Goal: Task Accomplishment & Management: Manage account settings

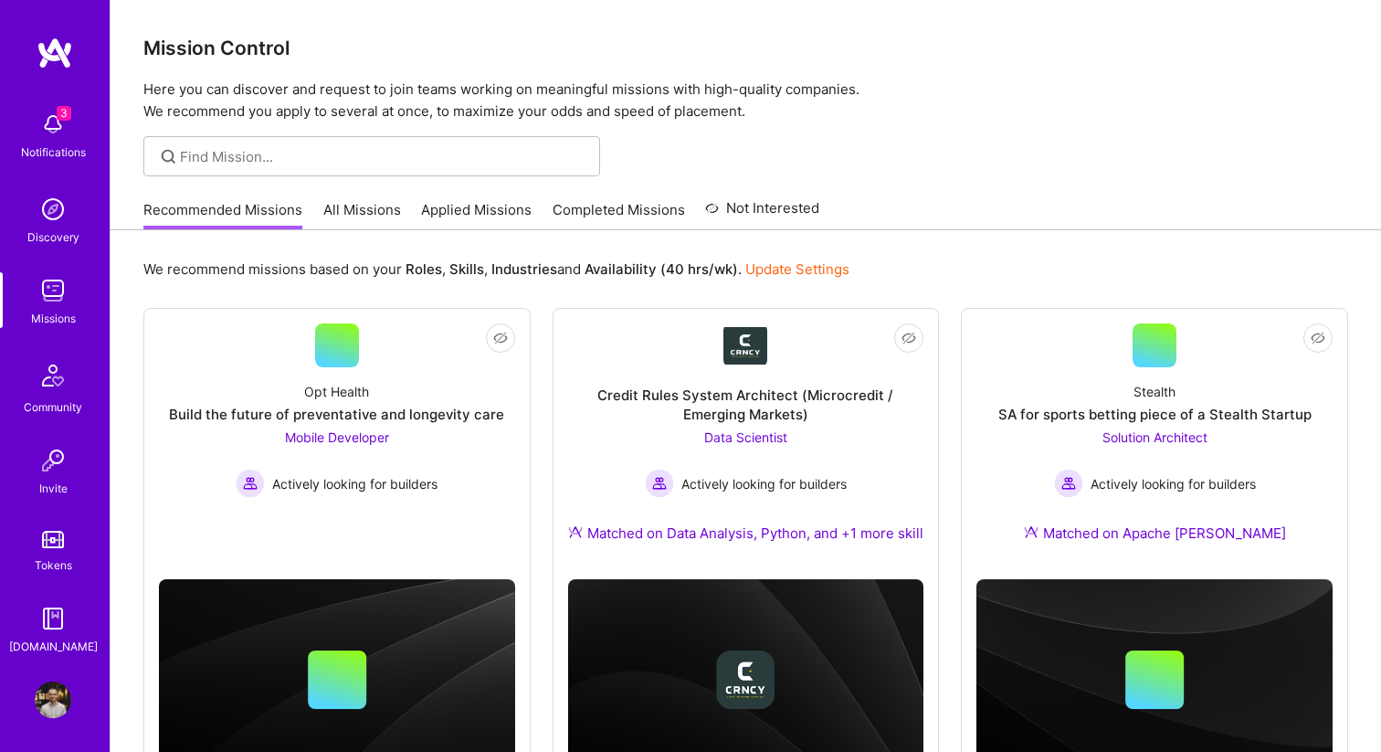
click at [64, 150] on div "Notifications" at bounding box center [53, 151] width 65 height 19
click at [69, 87] on div "3 Notifications Discovery Missions Community Invite Tokens [DOMAIN_NAME]" at bounding box center [55, 346] width 110 height 619
click at [49, 125] on img at bounding box center [53, 124] width 37 height 37
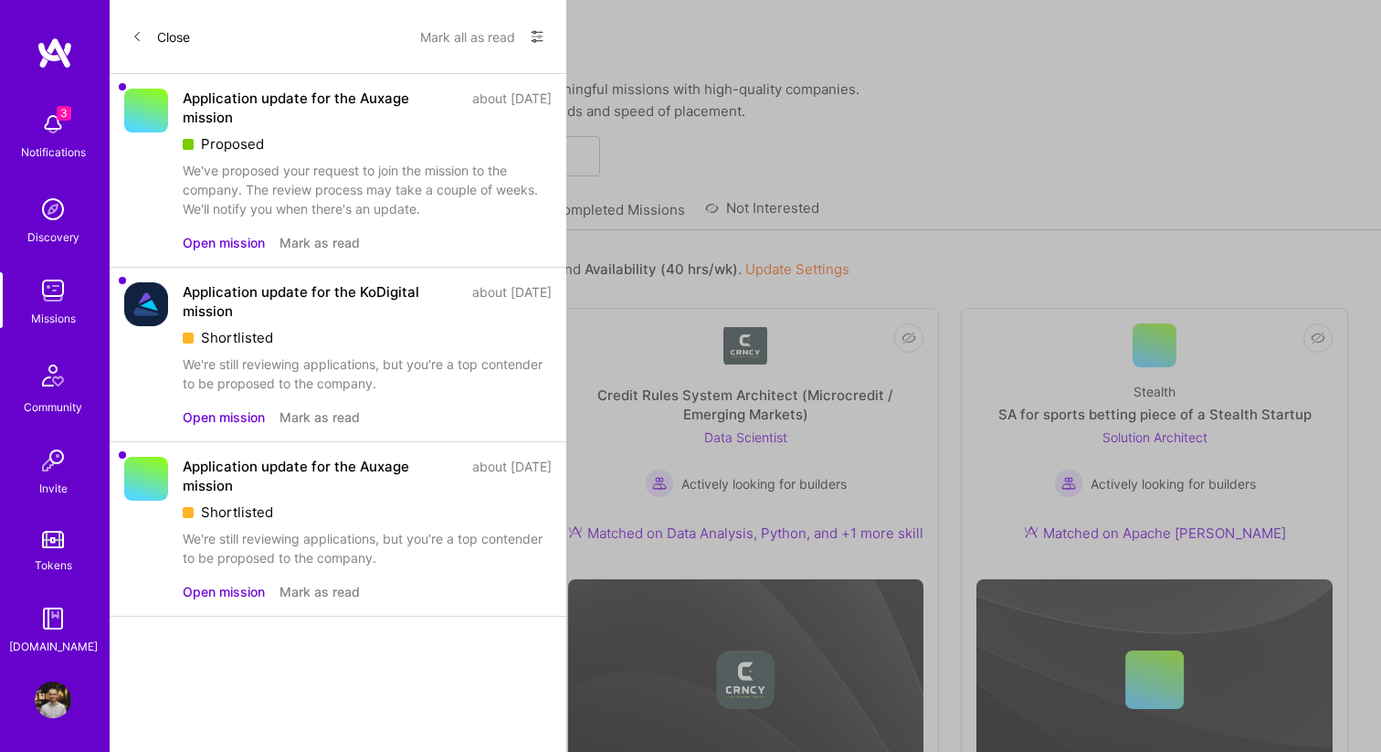
click at [348, 253] on div "Application update for the Auxage mission about [DATE] Proposed We've proposed …" at bounding box center [338, 171] width 457 height 194
click at [348, 247] on button "Mark as read" at bounding box center [319, 242] width 80 height 19
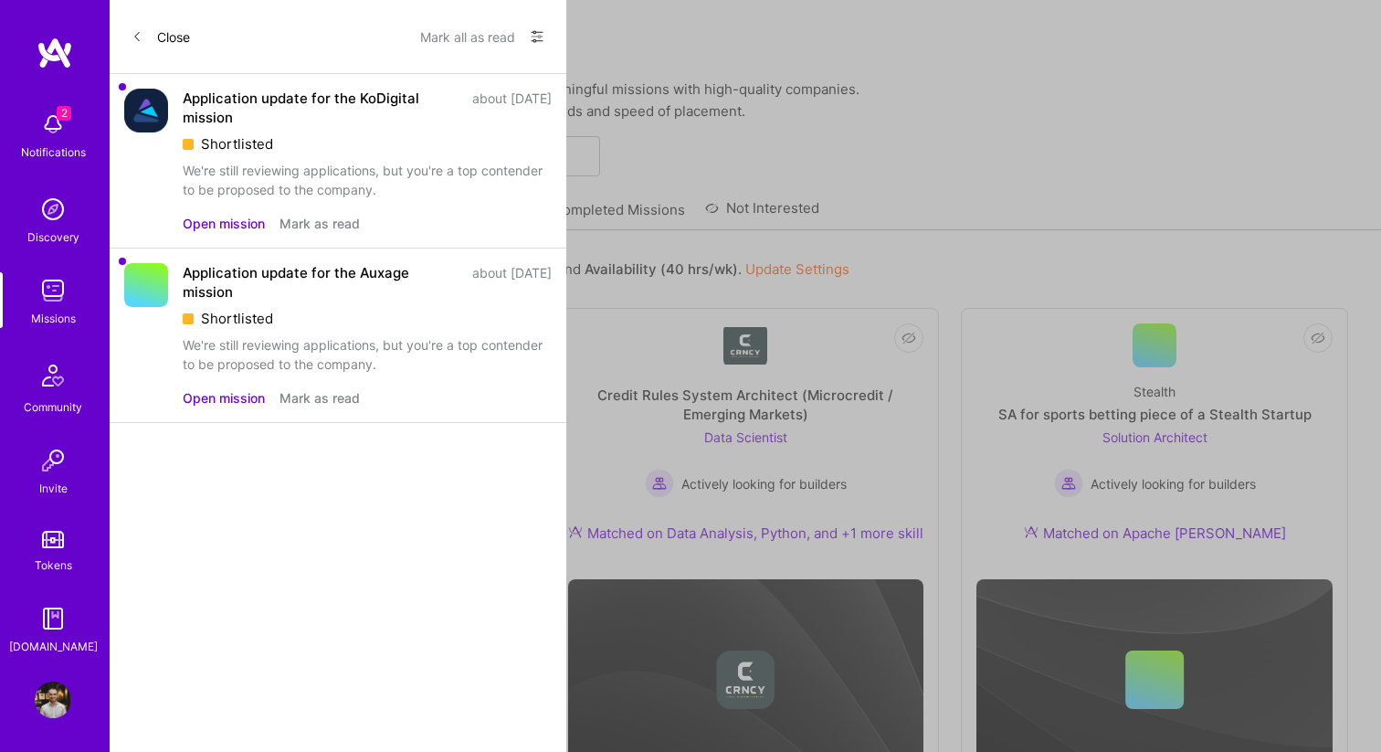
click at [332, 399] on button "Mark as read" at bounding box center [319, 397] width 80 height 19
click at [328, 226] on button "Mark as read" at bounding box center [319, 223] width 80 height 19
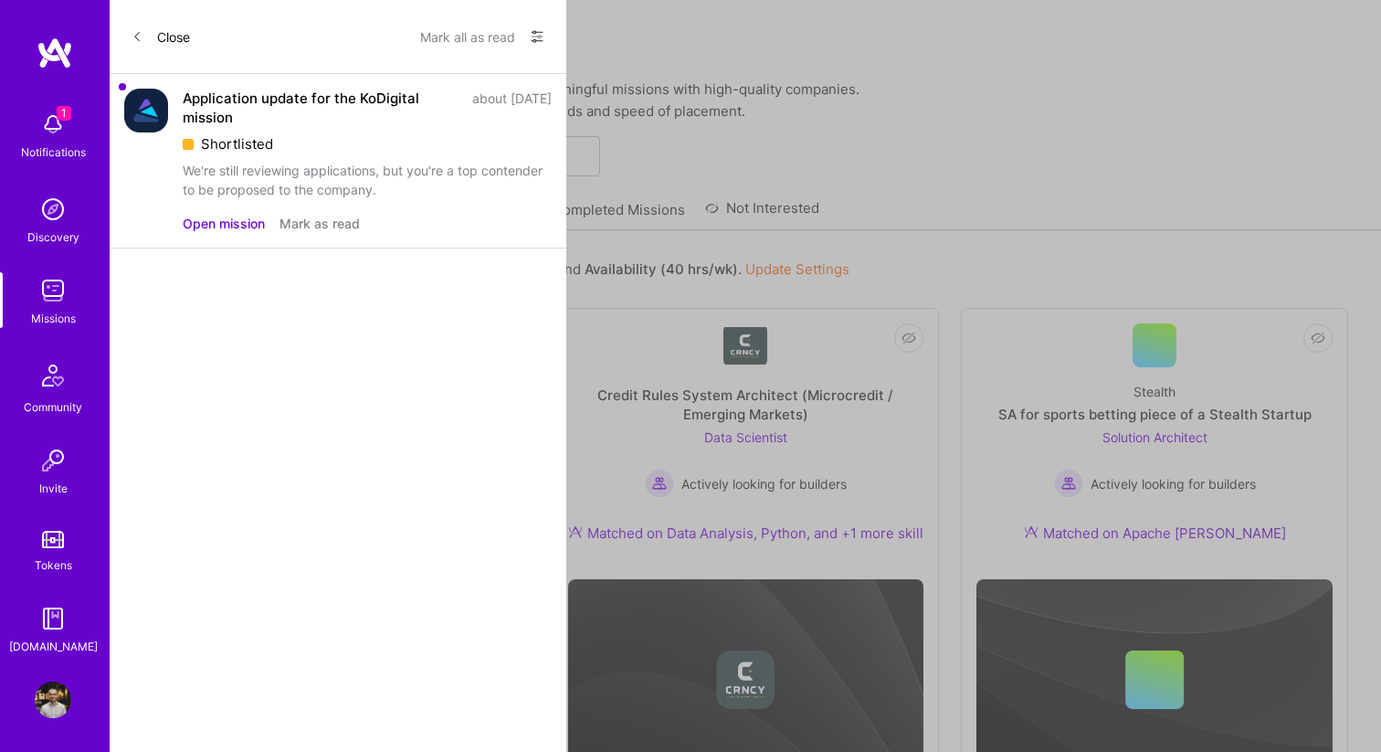
click at [328, 226] on button "Mark as read" at bounding box center [319, 223] width 80 height 19
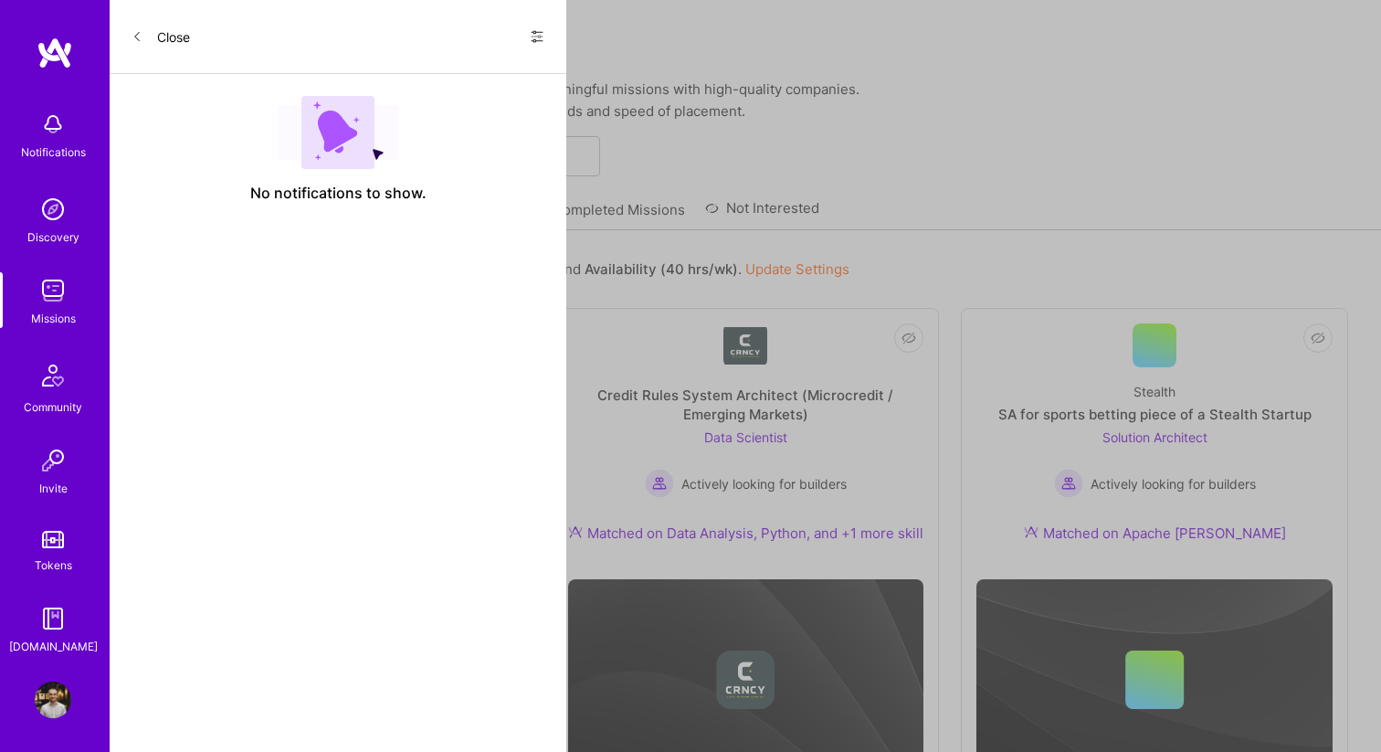
click at [185, 41] on button "Close" at bounding box center [160, 36] width 58 height 29
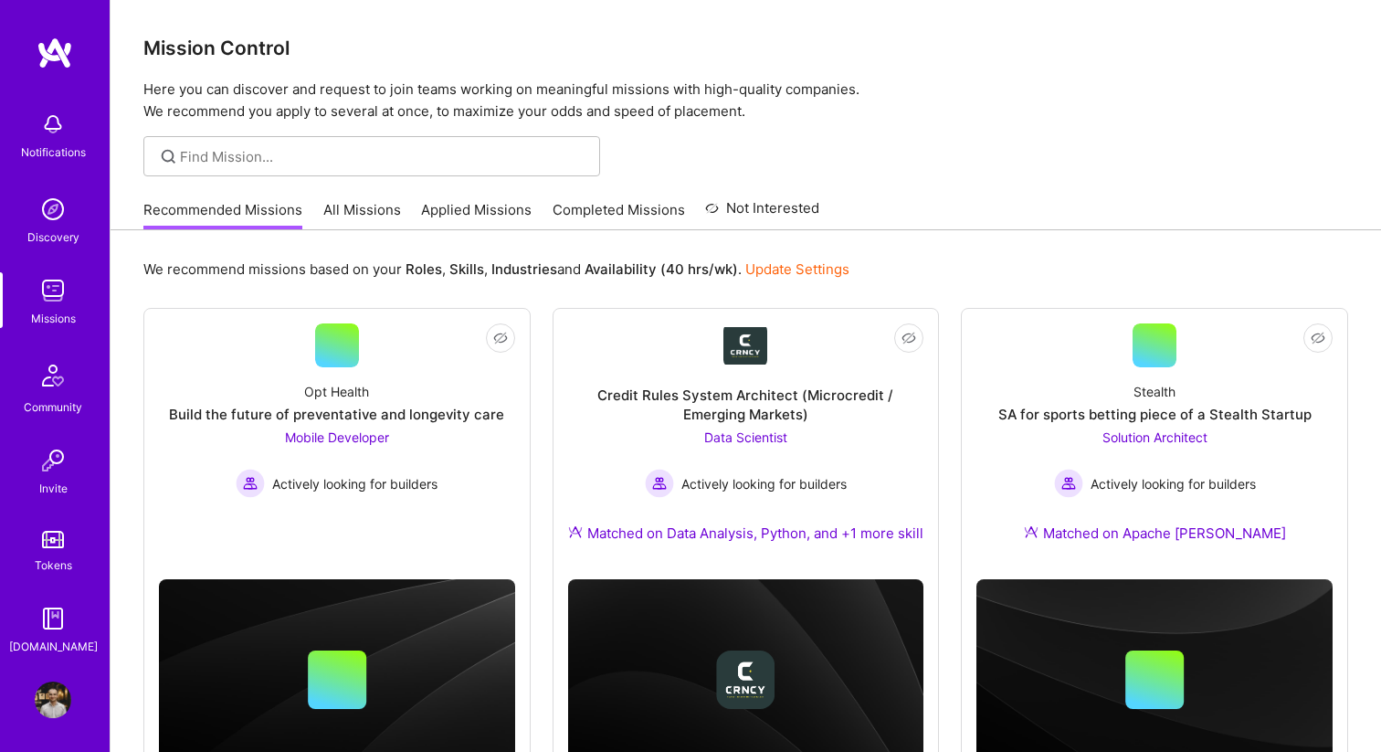
click at [44, 707] on img at bounding box center [53, 699] width 37 height 37
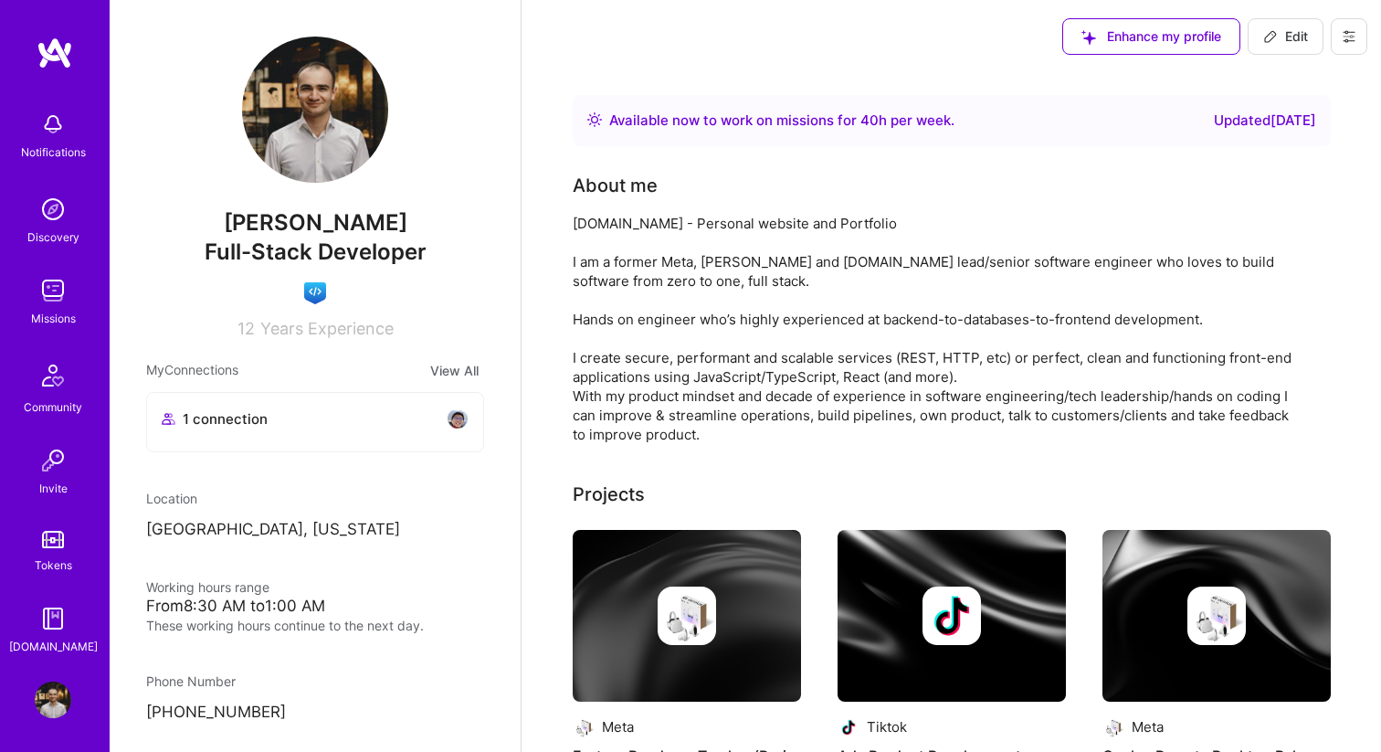
click at [788, 110] on div "Available now to work on missions for 40 h per week ." at bounding box center [781, 121] width 345 height 22
click at [1217, 136] on div "Available now to work on missions for 40 h per week . Updated [DATE]" at bounding box center [952, 120] width 758 height 51
click at [1225, 120] on div "Updated [DATE]" at bounding box center [1265, 121] width 102 height 22
click at [1290, 37] on span "Edit" at bounding box center [1285, 36] width 45 height 18
select select "GE"
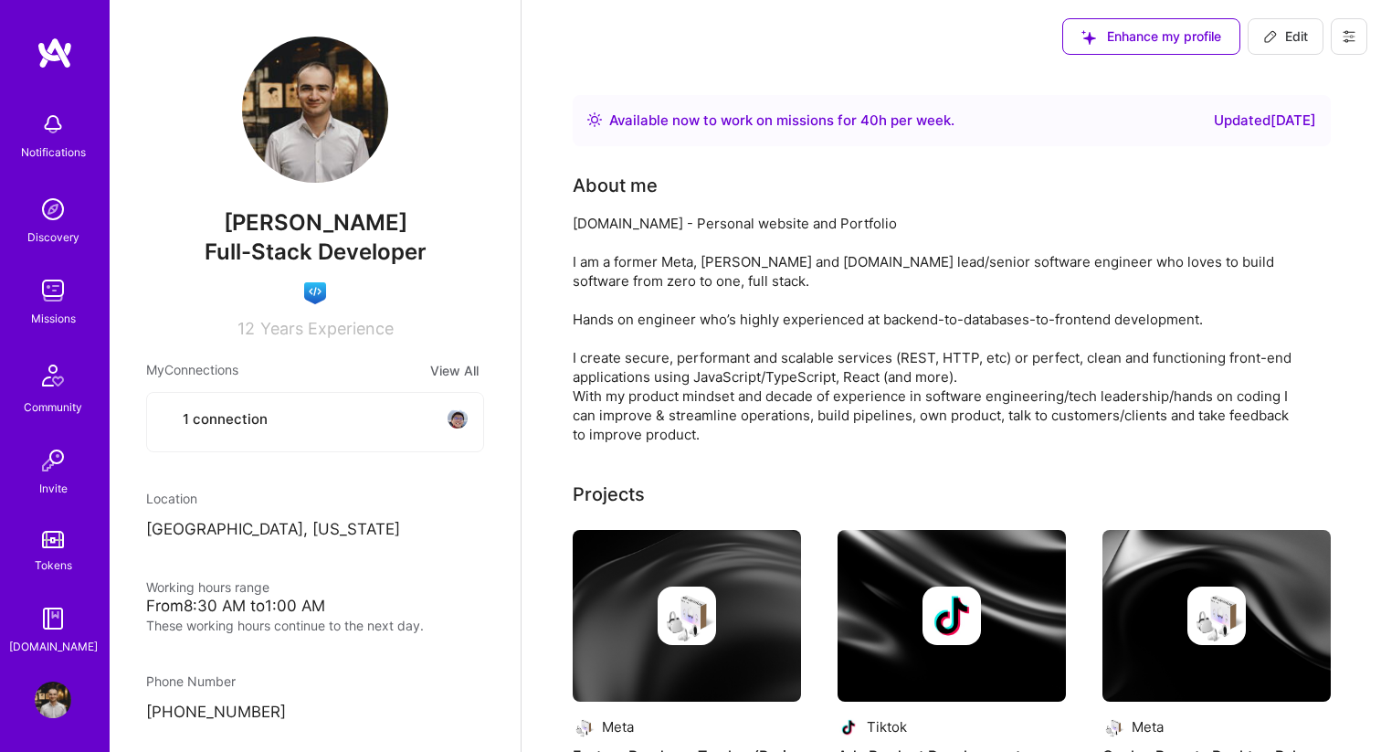
select select "Right Now"
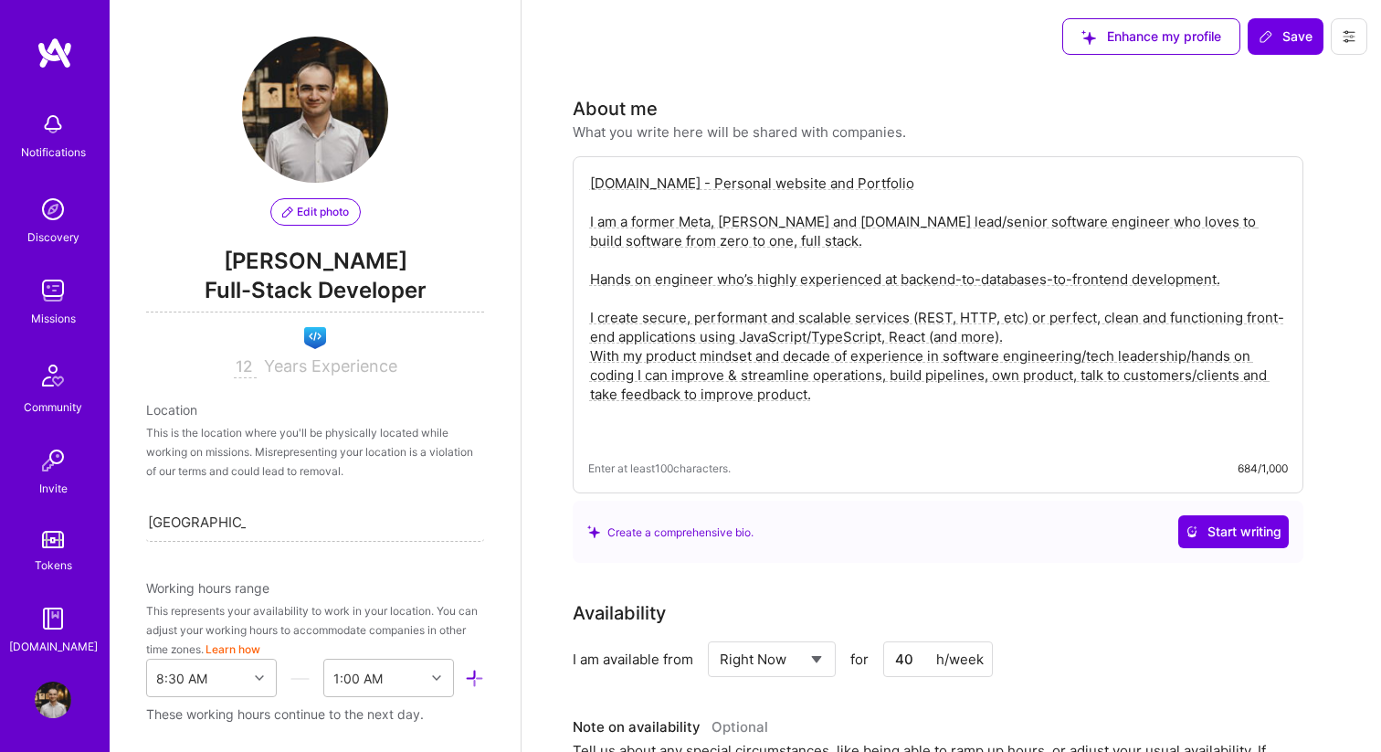
scroll to position [881, 0]
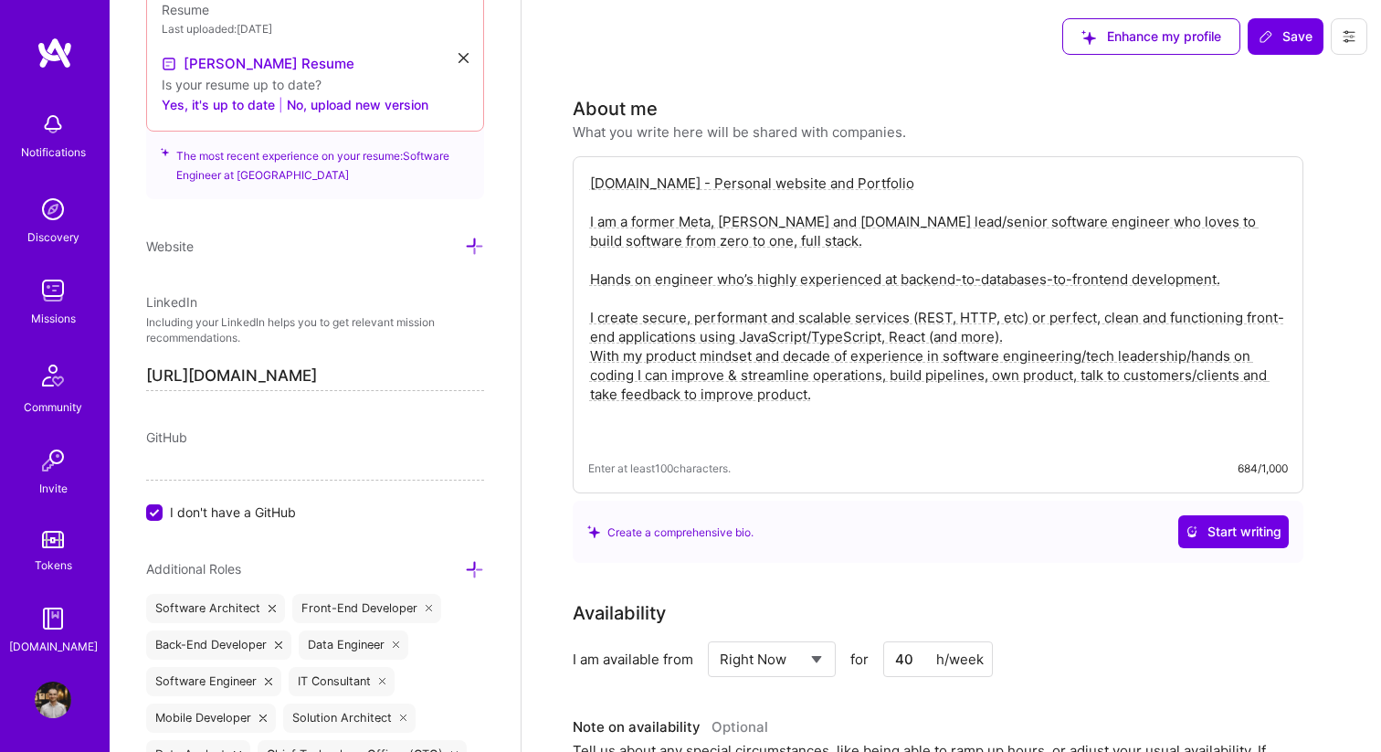
click at [734, 289] on textarea "[DOMAIN_NAME] - Personal website and Portfolio I am a former Meta, [PERSON_NAME…" at bounding box center [937, 308] width 699 height 272
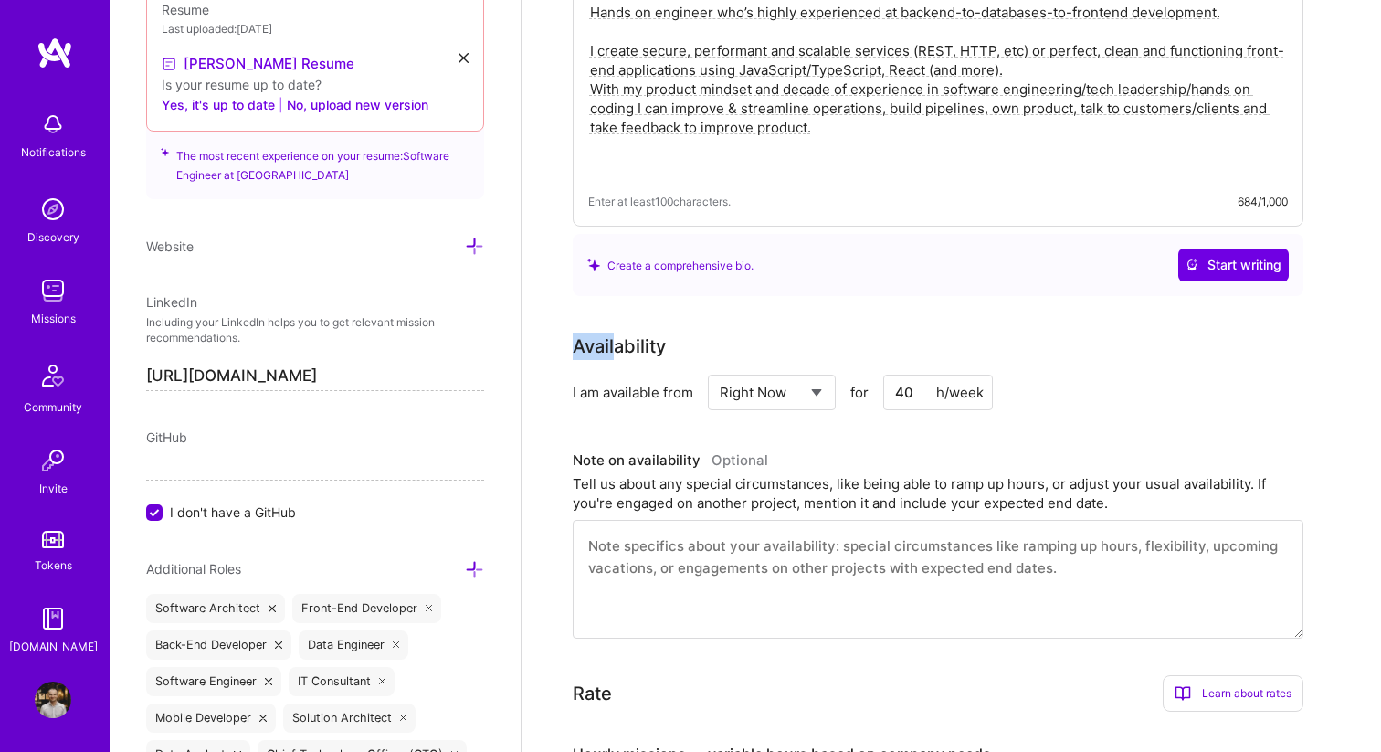
scroll to position [282, 0]
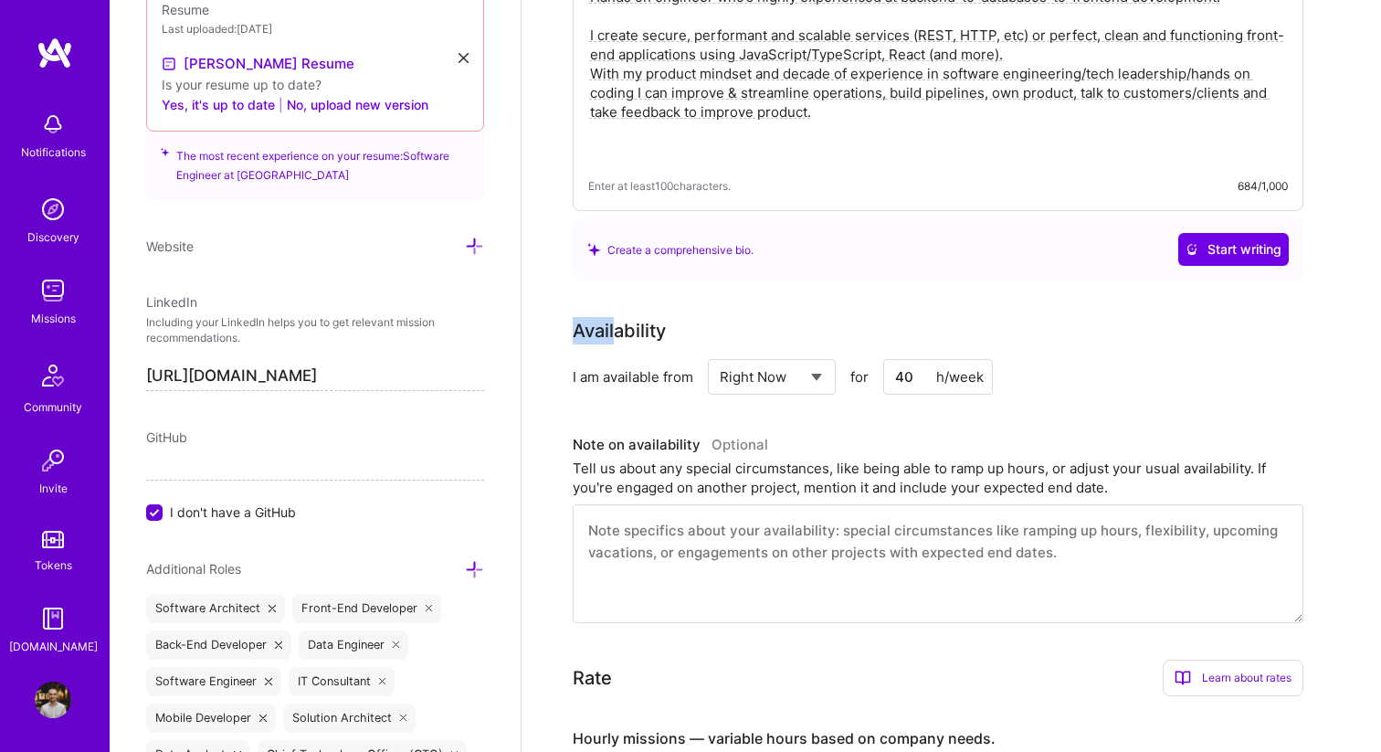
click at [792, 391] on select "Select... Right Now Future Date Not Available" at bounding box center [772, 376] width 105 height 47
click at [922, 384] on input "40" at bounding box center [938, 377] width 110 height 36
click at [921, 478] on div "Tell us about any special circumstances, like being able to ramp up hours, or a…" at bounding box center [938, 477] width 731 height 38
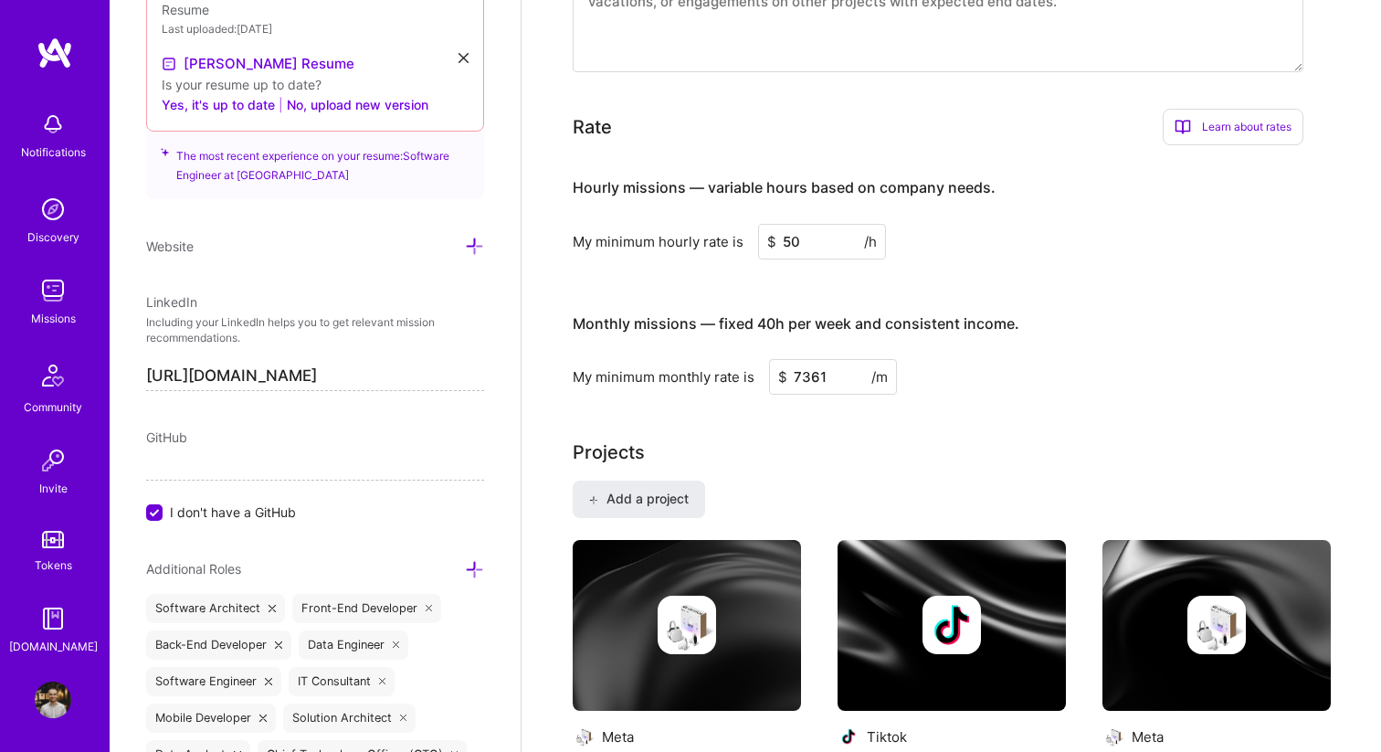
scroll to position [0, 0]
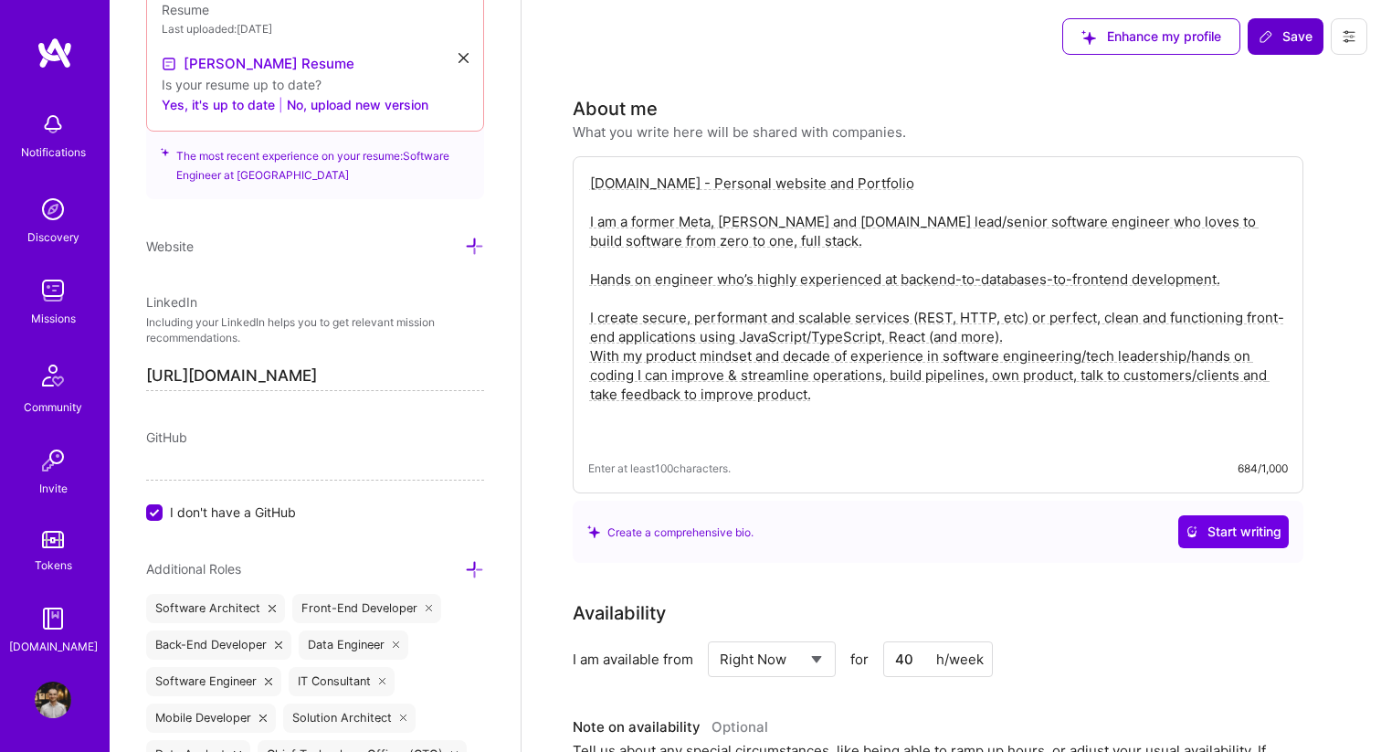
click at [1273, 31] on span "Save" at bounding box center [1285, 36] width 54 height 18
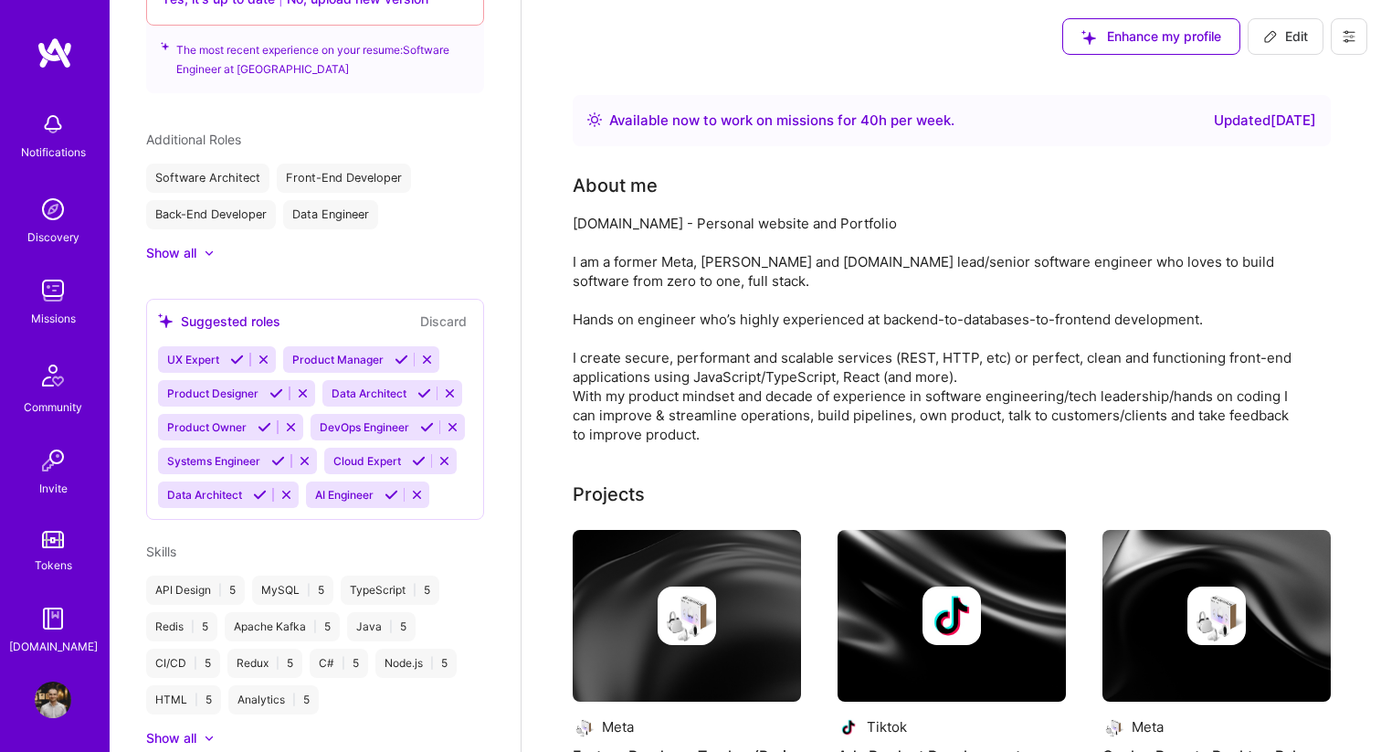
scroll to position [774, 0]
